Goal: Manage account settings

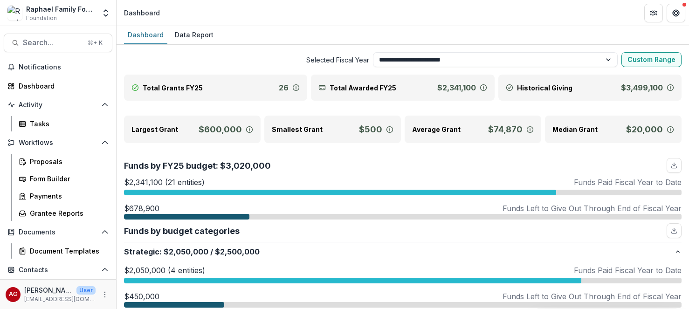
scroll to position [111, 0]
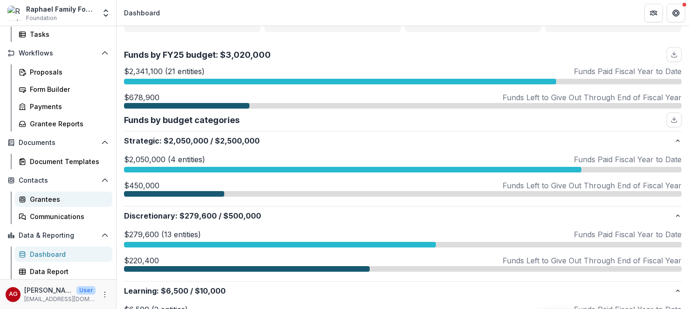
click at [46, 196] on div "Grantees" at bounding box center [67, 199] width 75 height 10
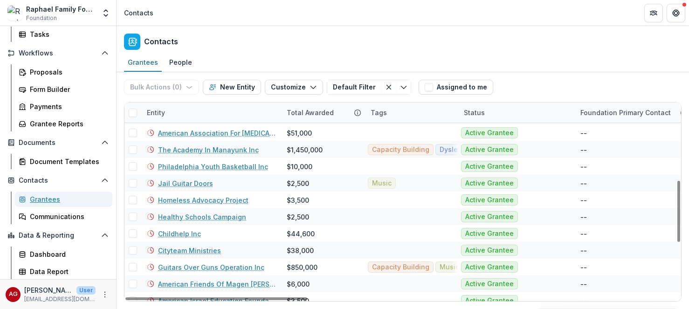
scroll to position [426, 0]
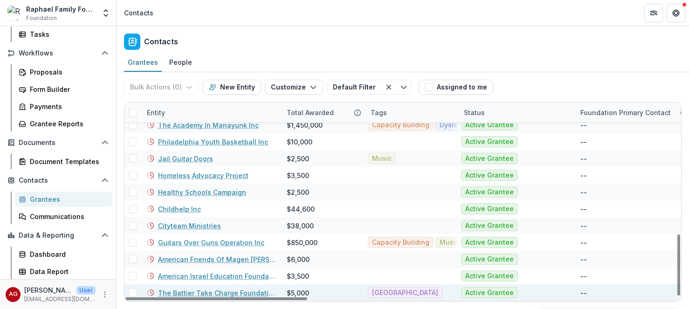
click at [190, 292] on link "The Battier Take Charge Foundation Inc" at bounding box center [216, 293] width 117 height 10
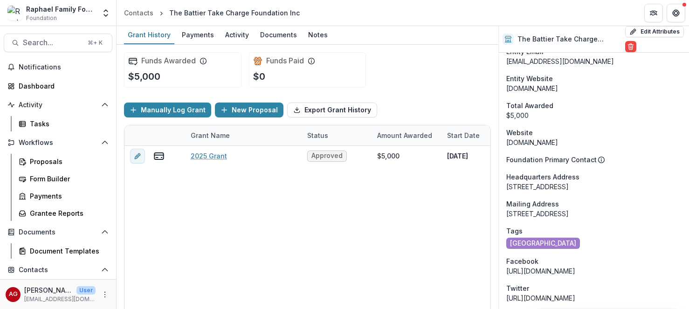
scroll to position [419, 0]
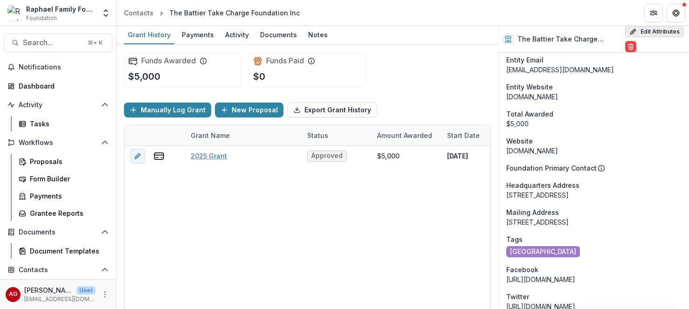
click at [634, 32] on icon "button" at bounding box center [632, 31] width 7 height 7
select select
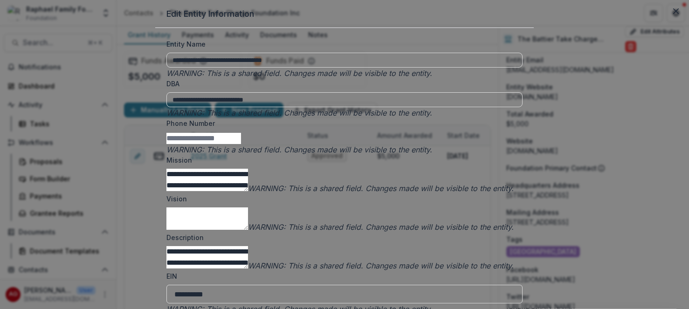
scroll to position [774, 0]
drag, startPoint x: 301, startPoint y: 137, endPoint x: 220, endPoint y: 136, distance: 81.1
click at [673, 14] on icon "Close" at bounding box center [676, 11] width 6 height 6
